Goal: Task Accomplishment & Management: Complete application form

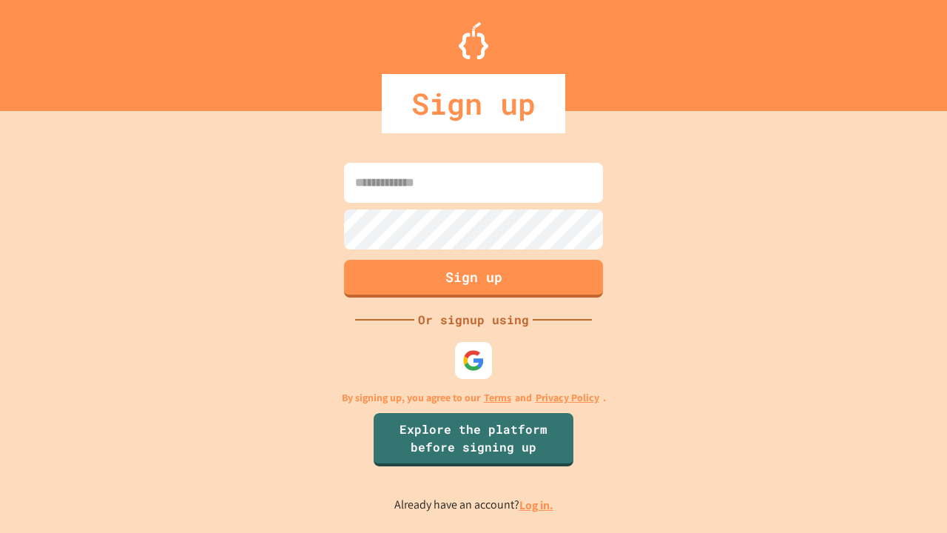
click at [537, 505] on link "Log in." at bounding box center [536, 505] width 34 height 16
